Goal: Task Accomplishment & Management: Manage account settings

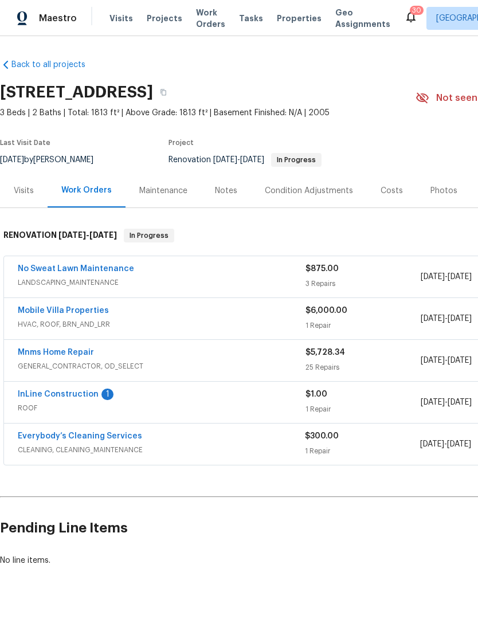
click at [43, 392] on link "InLine Construction" at bounding box center [58, 394] width 81 height 8
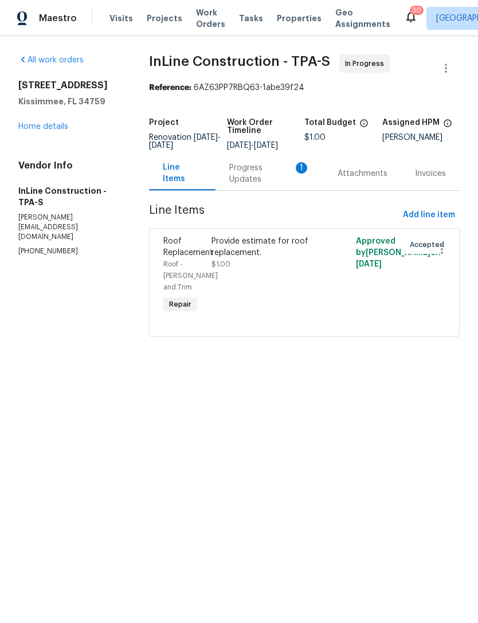
click at [248, 185] on div "Progress Updates 1" at bounding box center [269, 173] width 81 height 23
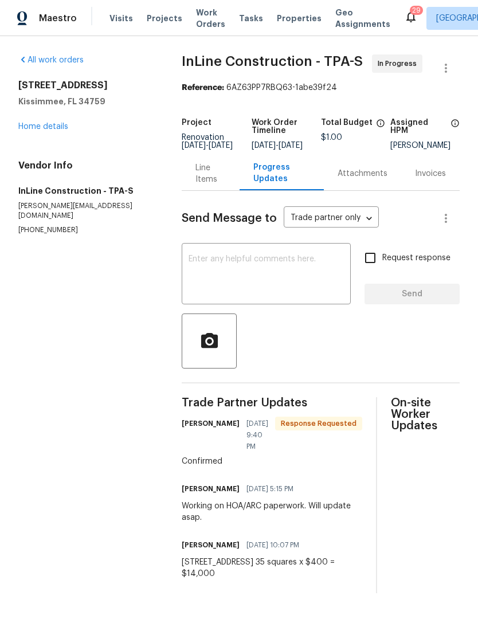
click at [49, 126] on link "Home details" at bounding box center [43, 127] width 50 height 8
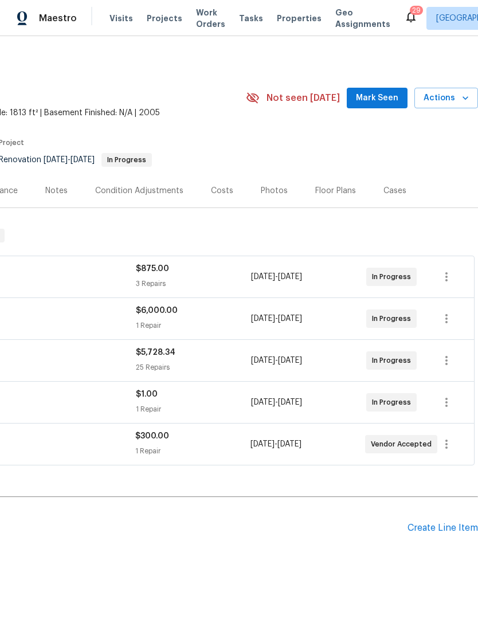
scroll to position [0, 170]
click at [382, 107] on button "Mark Seen" at bounding box center [377, 98] width 61 height 21
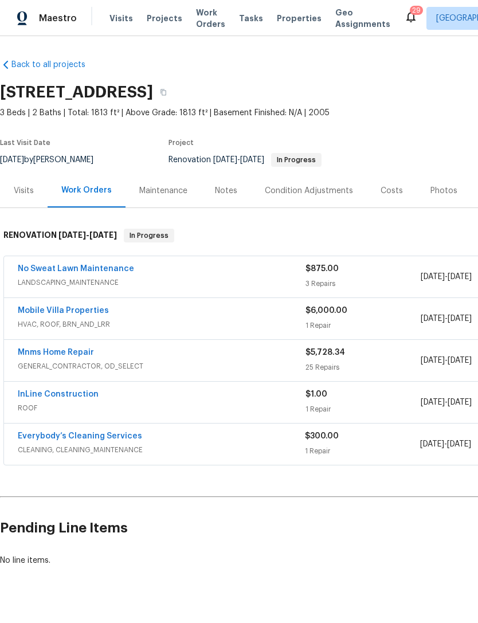
scroll to position [0, 0]
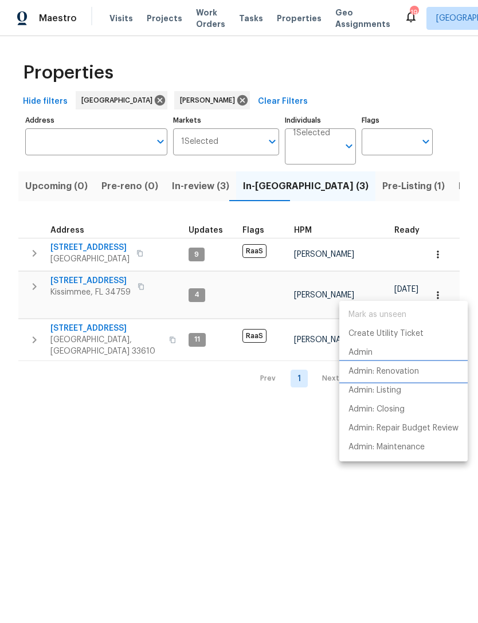
click at [411, 375] on p "Admin: Renovation" at bounding box center [383, 372] width 70 height 12
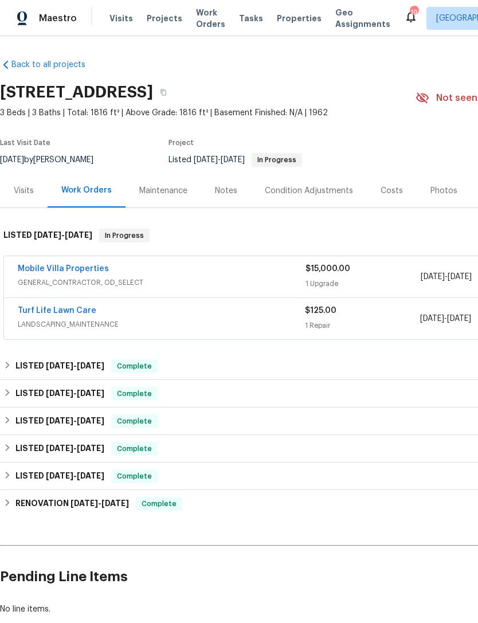
scroll to position [37, 0]
